Goal: Task Accomplishment & Management: Use online tool/utility

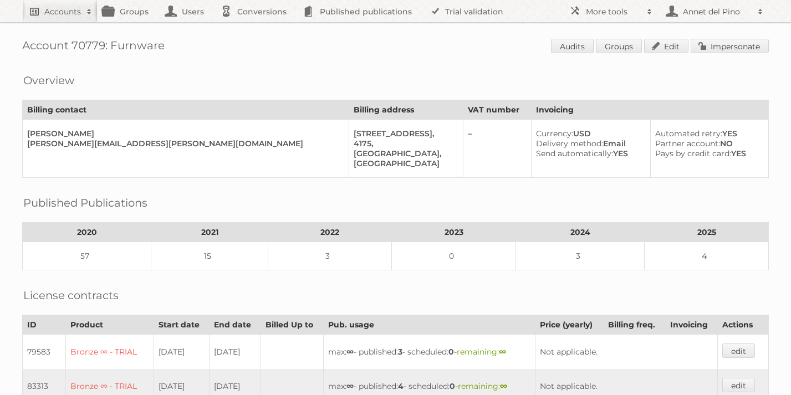
scroll to position [420, 0]
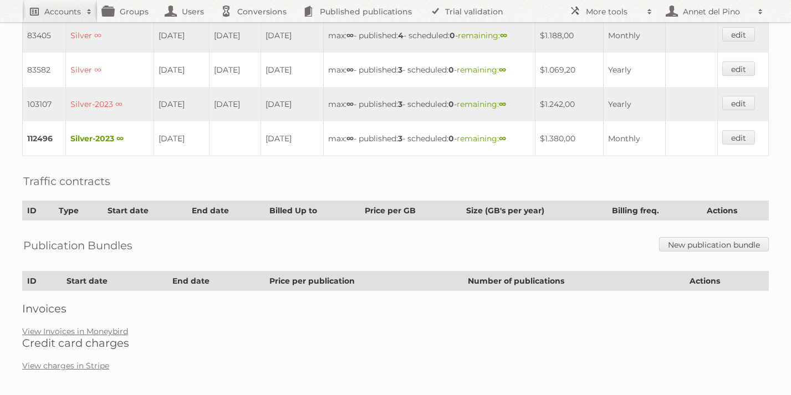
click at [69, 3] on link "Accounts" at bounding box center [59, 11] width 75 height 22
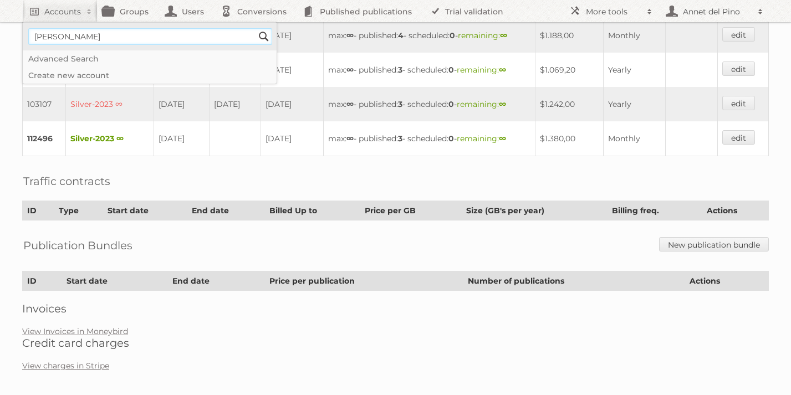
type input"] "[EMAIL_ADDRESS][DOMAIN_NAME]"
click at [261, 40] on input "Search" at bounding box center [264, 36] width 17 height 17
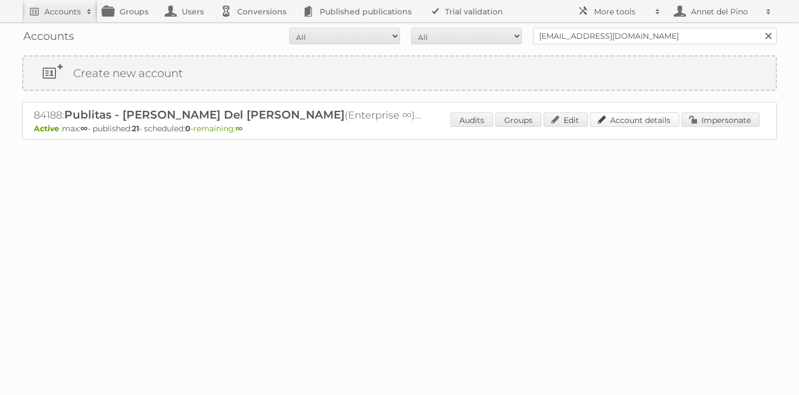
click at [634, 117] on link "Account details" at bounding box center [634, 120] width 89 height 14
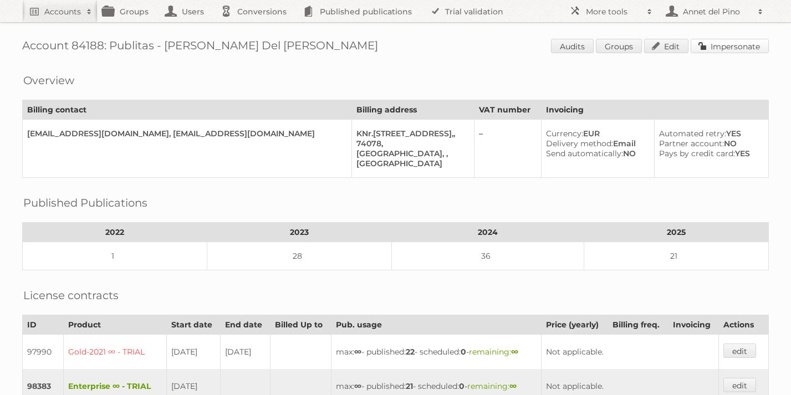
click at [718, 47] on link "Impersonate" at bounding box center [730, 46] width 78 height 14
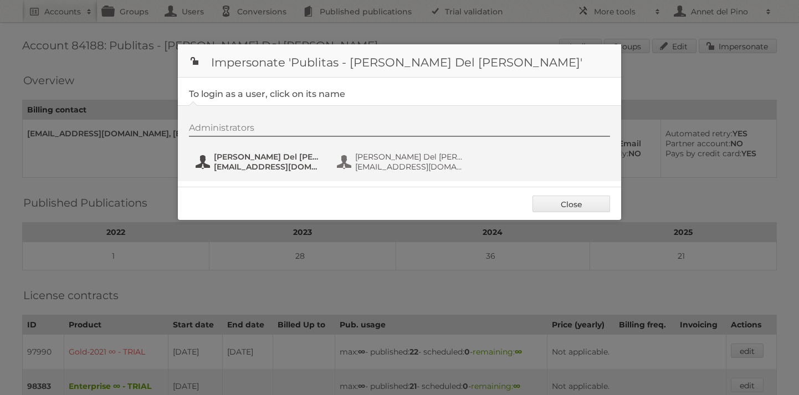
click at [258, 166] on span "[EMAIL_ADDRESS][DOMAIN_NAME]" at bounding box center [268, 167] width 108 height 10
